Goal: Task Accomplishment & Management: Use online tool/utility

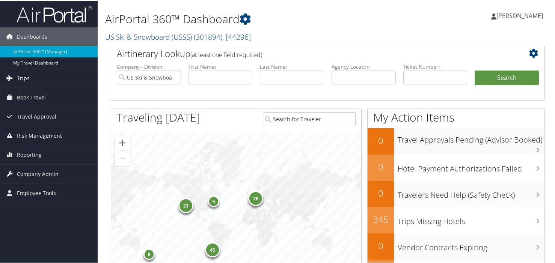
click at [21, 77] on span "Trips" at bounding box center [23, 77] width 13 height 19
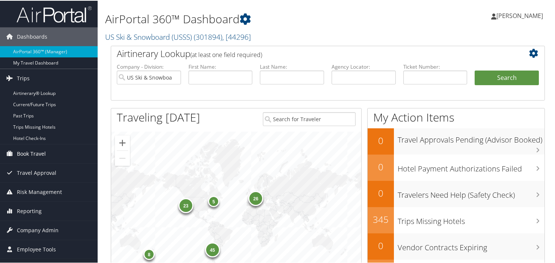
click at [31, 152] on span "Book Travel" at bounding box center [31, 153] width 29 height 19
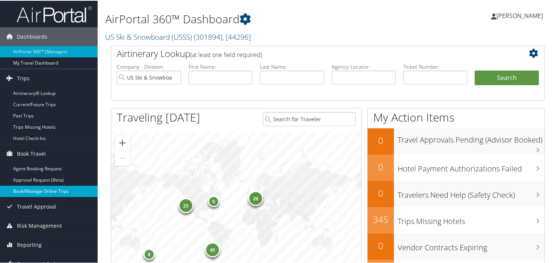
click at [34, 189] on link "Book/Manage Online Trips" at bounding box center [49, 190] width 98 height 11
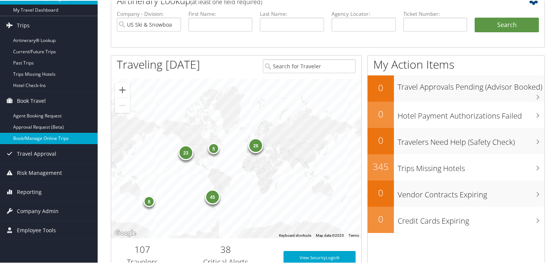
scroll to position [103, 0]
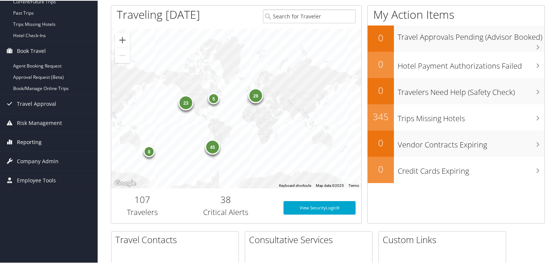
click at [27, 142] on span "Reporting" at bounding box center [29, 141] width 25 height 19
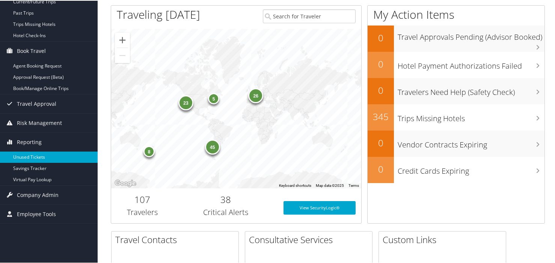
click at [31, 154] on link "Unused Tickets" at bounding box center [49, 156] width 98 height 11
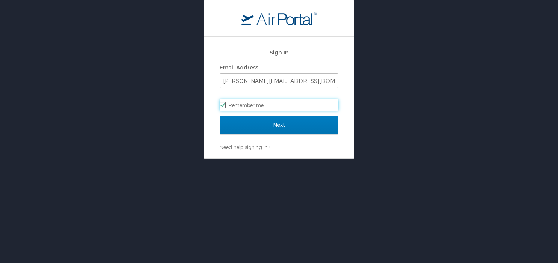
click at [276, 106] on label "Remember me" at bounding box center [279, 105] width 119 height 11
click at [225, 106] on input "Remember me" at bounding box center [222, 104] width 5 height 5
checkbox input "false"
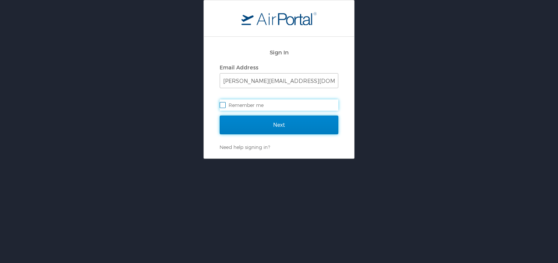
click at [281, 125] on input "Next" at bounding box center [279, 125] width 119 height 19
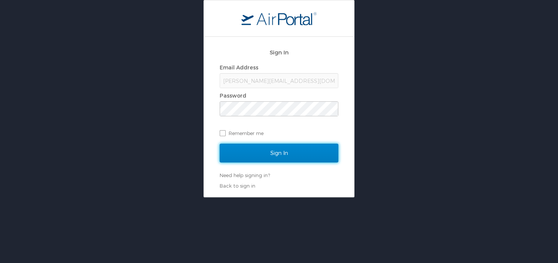
click at [276, 152] on input "Sign In" at bounding box center [279, 153] width 119 height 19
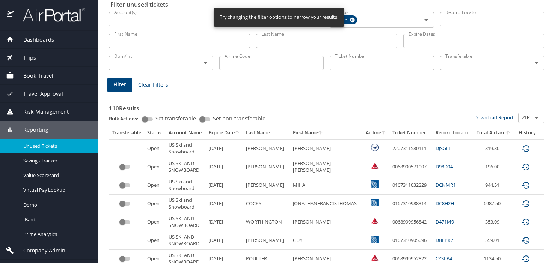
scroll to position [46, 0]
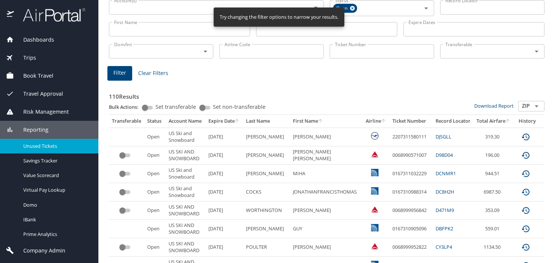
click at [372, 121] on th "Airline" at bounding box center [376, 121] width 27 height 13
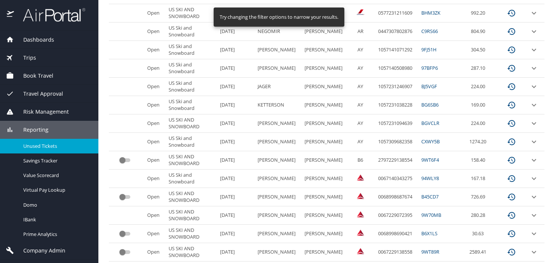
scroll to position [394, 0]
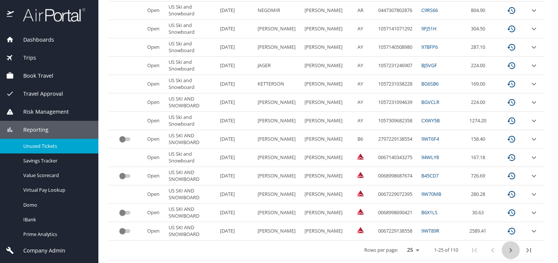
click at [510, 249] on icon "next page" at bounding box center [510, 250] width 9 height 9
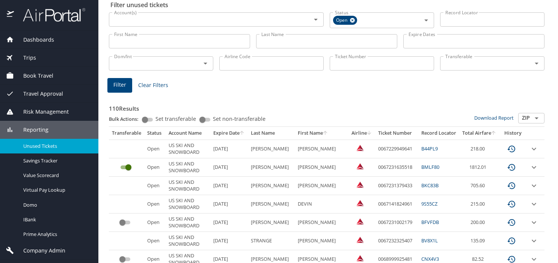
scroll to position [29, 0]
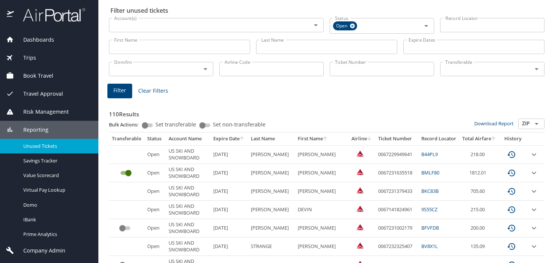
click at [357, 139] on th "Airline" at bounding box center [362, 139] width 27 height 13
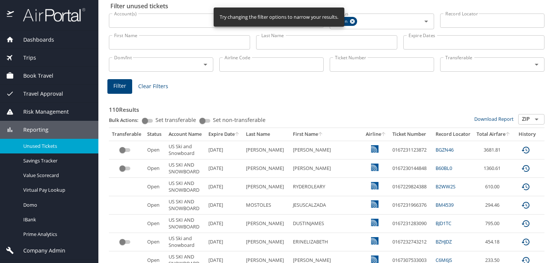
scroll to position [35, 0]
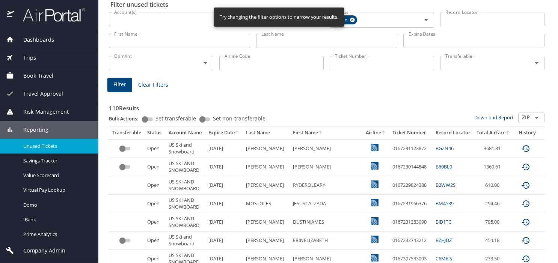
click at [370, 133] on th "Airline" at bounding box center [376, 133] width 27 height 13
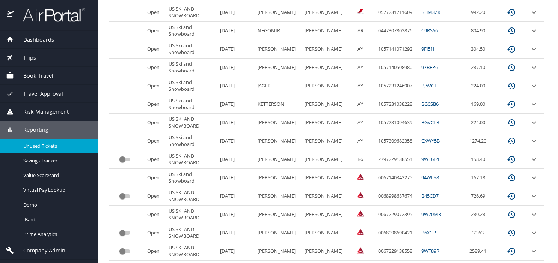
scroll to position [394, 0]
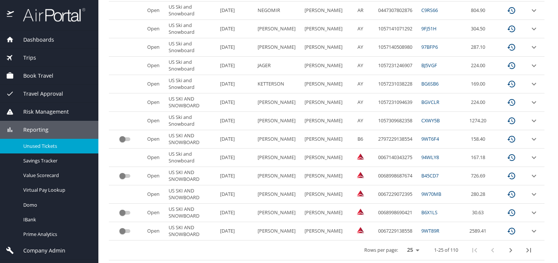
click at [407, 249] on select "25 50 100" at bounding box center [411, 250] width 21 height 11
select select "100"
click at [401, 245] on select "25 50 100" at bounding box center [411, 250] width 21 height 11
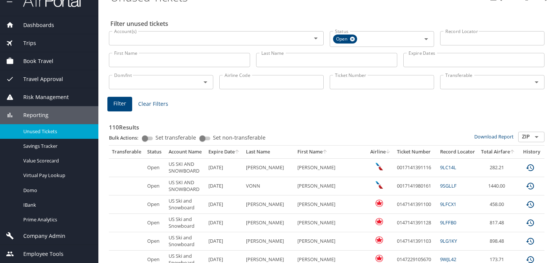
scroll to position [0, 0]
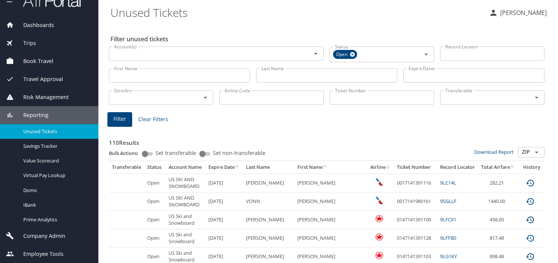
click at [36, 115] on span "Reporting" at bounding box center [31, 115] width 35 height 8
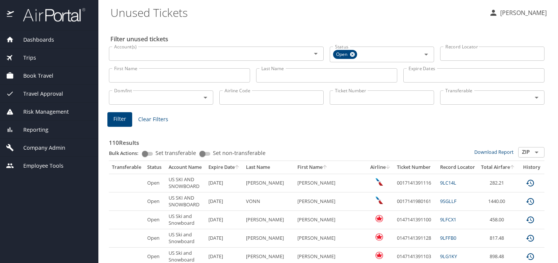
click at [32, 129] on span "Reporting" at bounding box center [31, 130] width 35 height 8
